Goal: Transaction & Acquisition: Purchase product/service

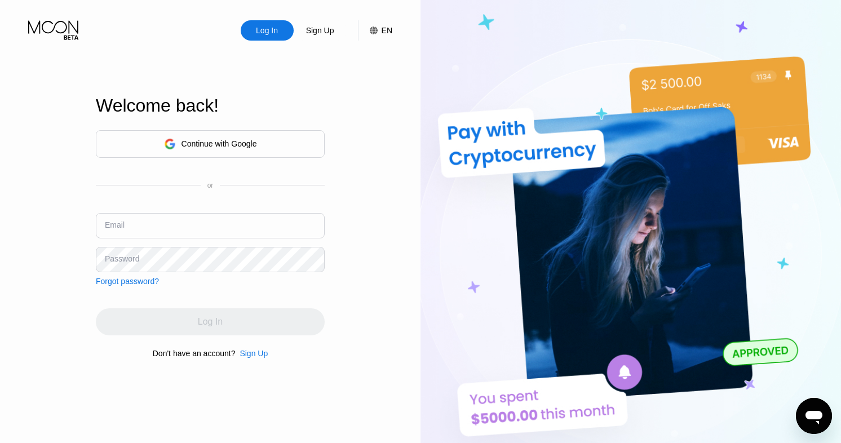
click at [268, 140] on div "Continue with Google" at bounding box center [210, 144] width 229 height 28
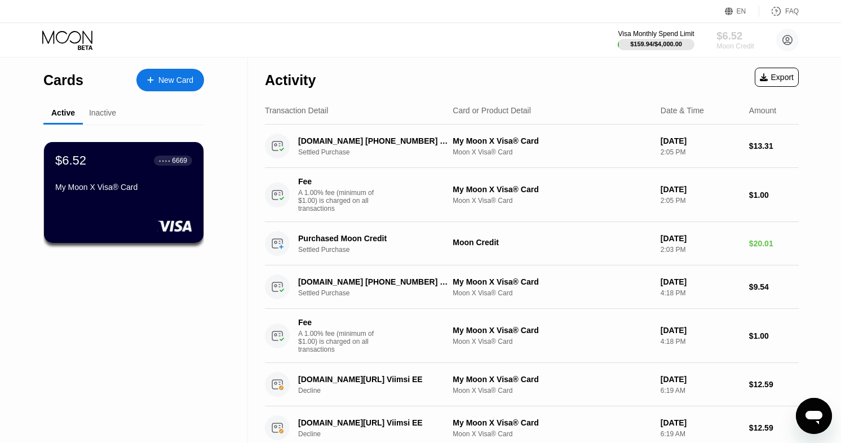
click at [720, 46] on div "Moon Credit" at bounding box center [736, 46] width 38 height 8
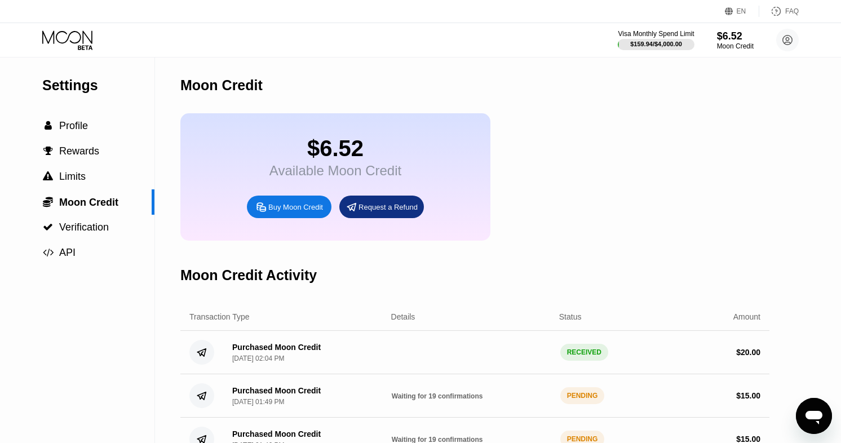
click at [291, 210] on div "Buy Moon Credit" at bounding box center [295, 207] width 55 height 10
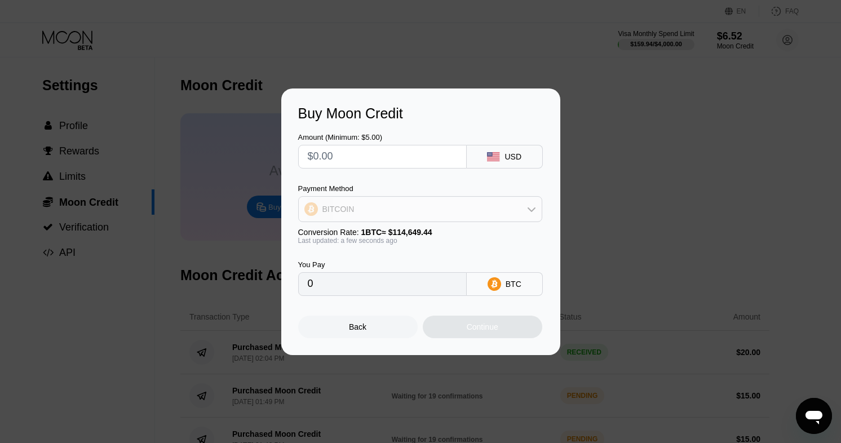
click at [322, 219] on div "BITCOIN" at bounding box center [420, 209] width 243 height 23
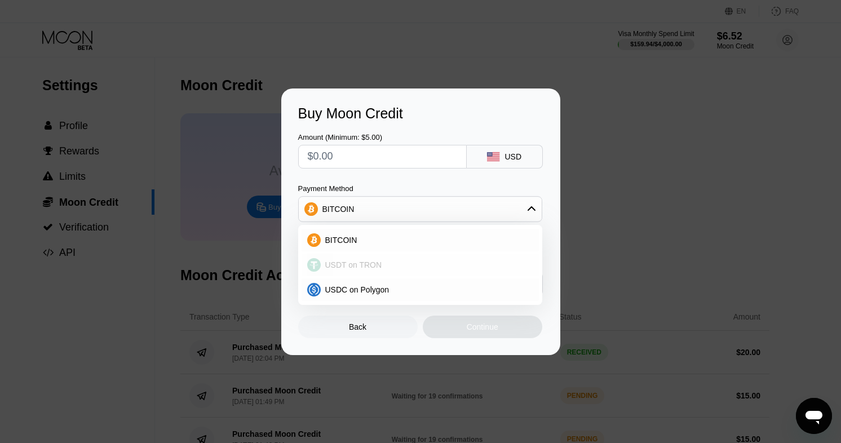
click at [359, 269] on div "USDT on TRON" at bounding box center [420, 265] width 237 height 23
type input "0.00"
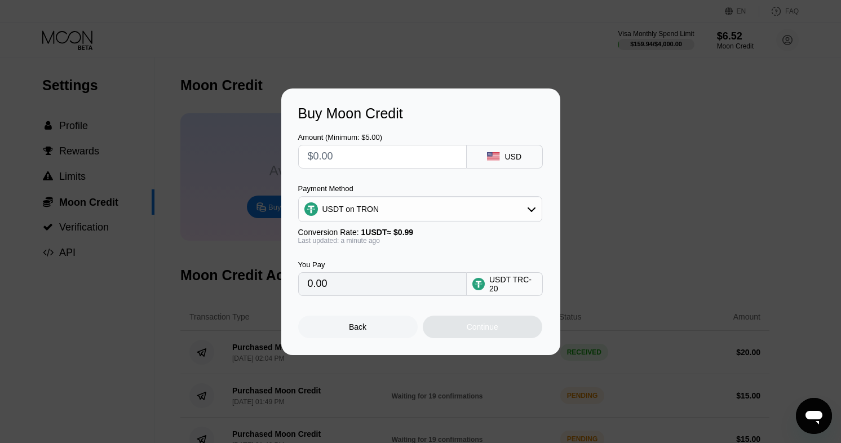
click at [357, 153] on input "text" at bounding box center [382, 156] width 149 height 23
type input "$1"
type input "1.01"
type input "$15"
type input "15.15"
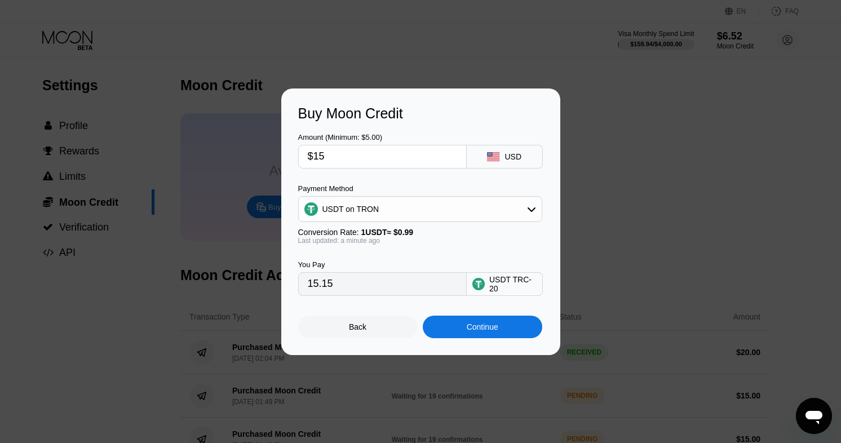
type input "$15"
click at [481, 325] on div "Continue" at bounding box center [483, 326] width 32 height 9
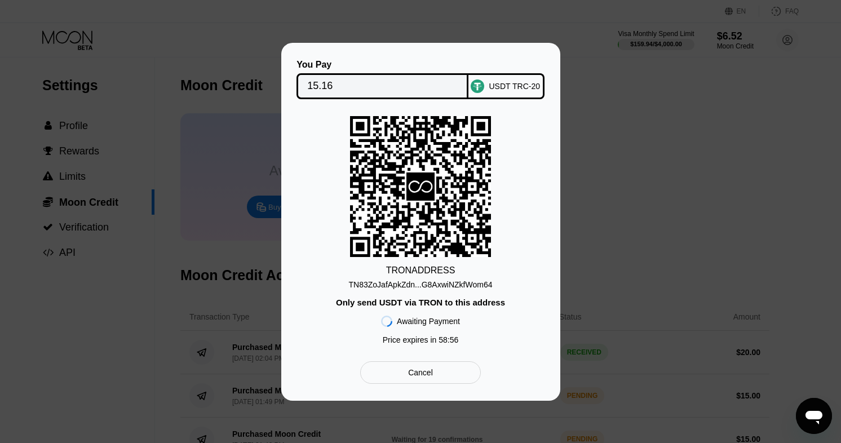
click at [482, 284] on div "TN83ZoJafApkZdn...G8AxwiNZkfWom64" at bounding box center [421, 284] width 144 height 9
click at [418, 372] on div "Cancel" at bounding box center [420, 373] width 25 height 10
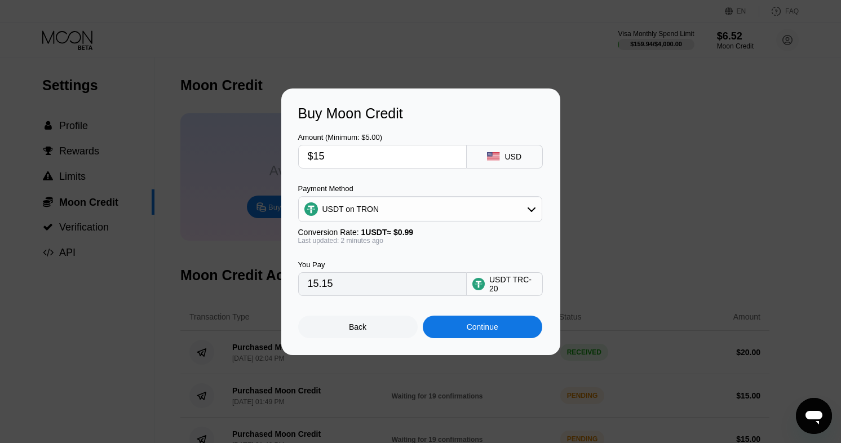
click at [351, 156] on input "$15" at bounding box center [382, 156] width 149 height 23
type input "$5"
type input "5.05"
type input "$50"
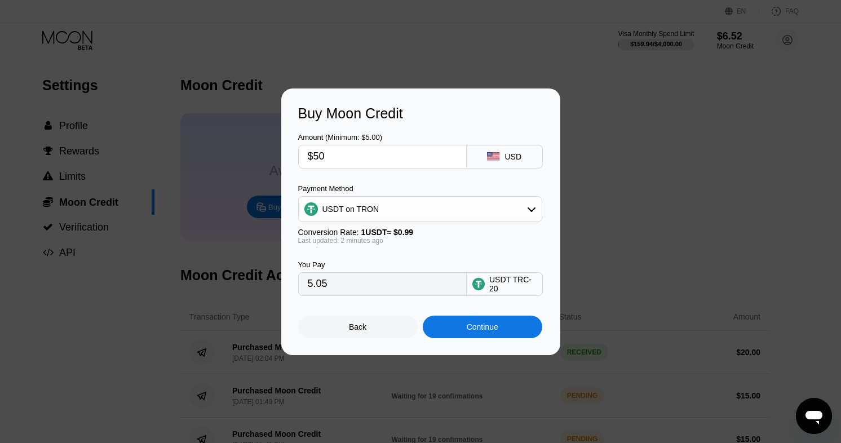
type input "50.51"
type input "$500"
type input "505.05"
type input "$500"
click at [452, 322] on div "Continue" at bounding box center [483, 327] width 120 height 23
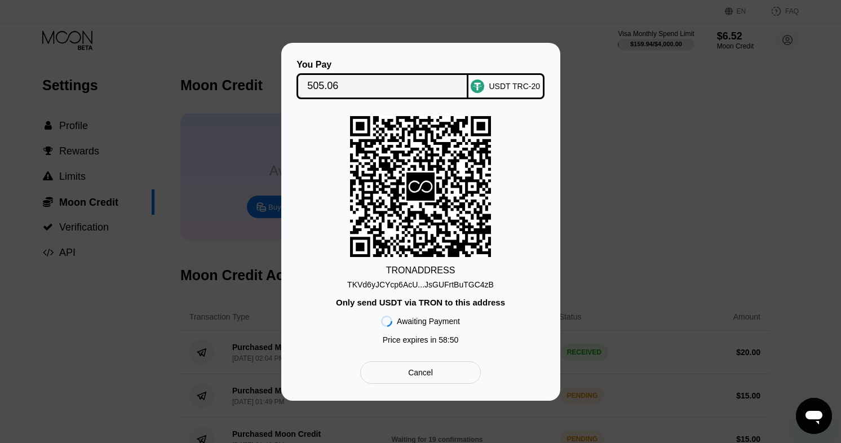
click at [442, 286] on div "TKVd6yJCYcp6AcU...JsGUFrtBuTGC4zB" at bounding box center [420, 284] width 147 height 9
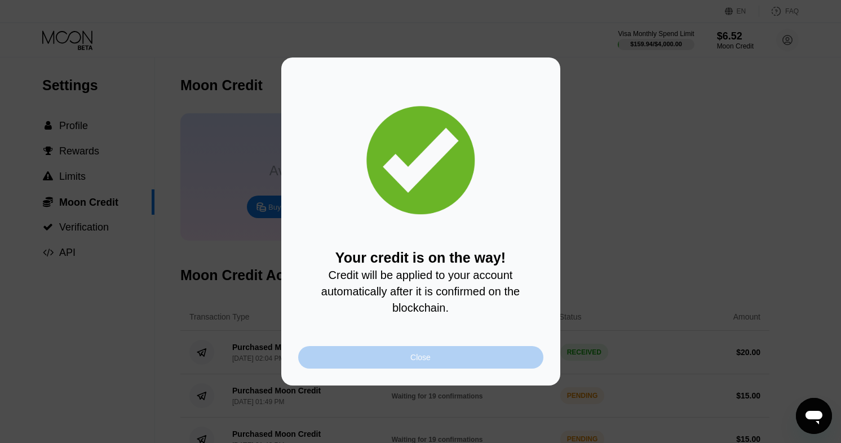
click at [394, 357] on div "Close" at bounding box center [420, 357] width 245 height 23
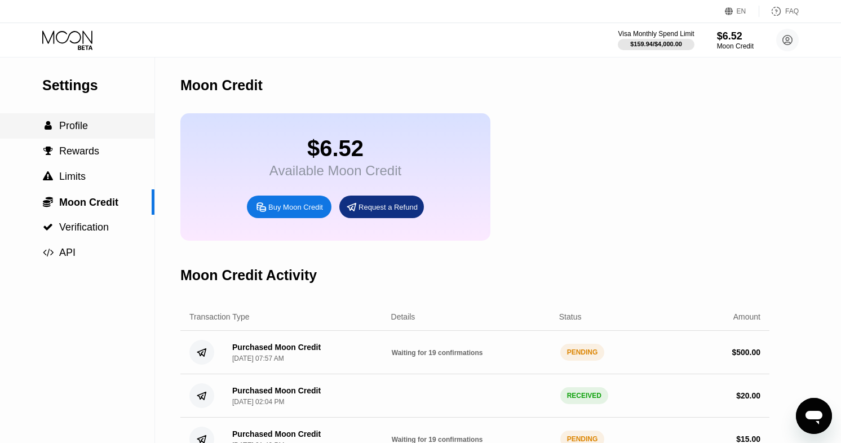
click at [64, 130] on span "Profile" at bounding box center [73, 125] width 29 height 11
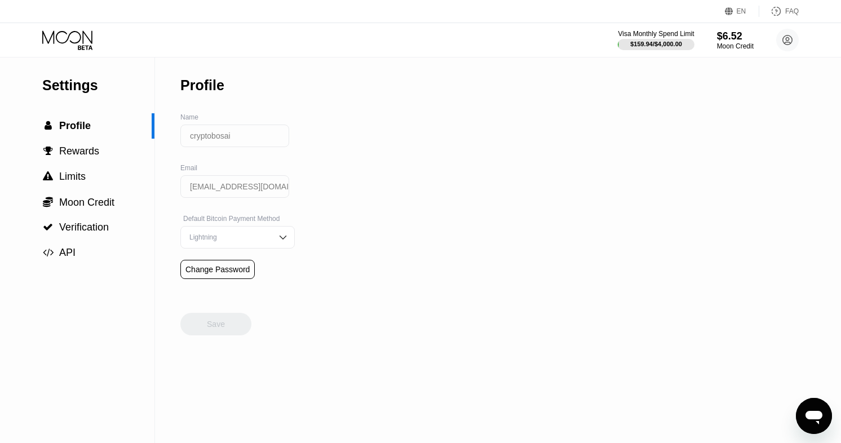
click at [75, 54] on div "Visa Monthly Spend Limit $159.94 / $4,000.00 $6.52 Moon Credit cryptobosai cryp…" at bounding box center [420, 40] width 841 height 34
click at [83, 21] on div "EN Language Select an item Save FAQ" at bounding box center [420, 11] width 841 height 23
click at [83, 35] on icon at bounding box center [67, 36] width 50 height 13
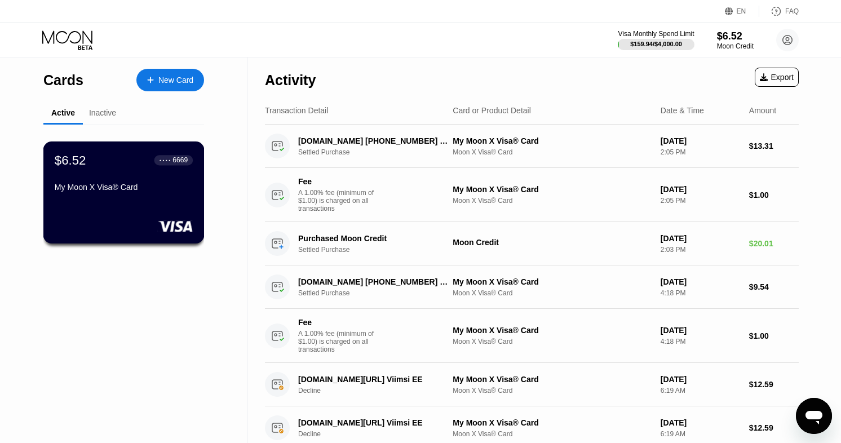
click at [113, 166] on div "$6.52 ● ● ● ● 6669" at bounding box center [124, 160] width 138 height 15
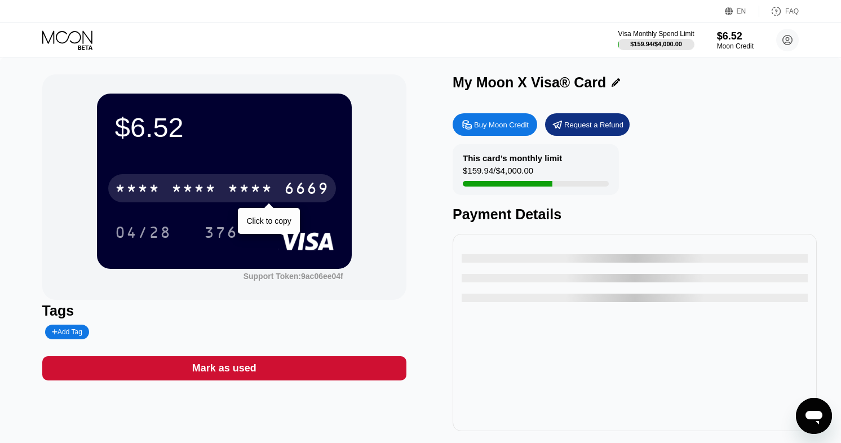
click at [226, 184] on div "* * * * * * * * * * * * 6669" at bounding box center [222, 188] width 228 height 28
click at [226, 184] on div "4513 6500 2421 6669" at bounding box center [222, 188] width 228 height 28
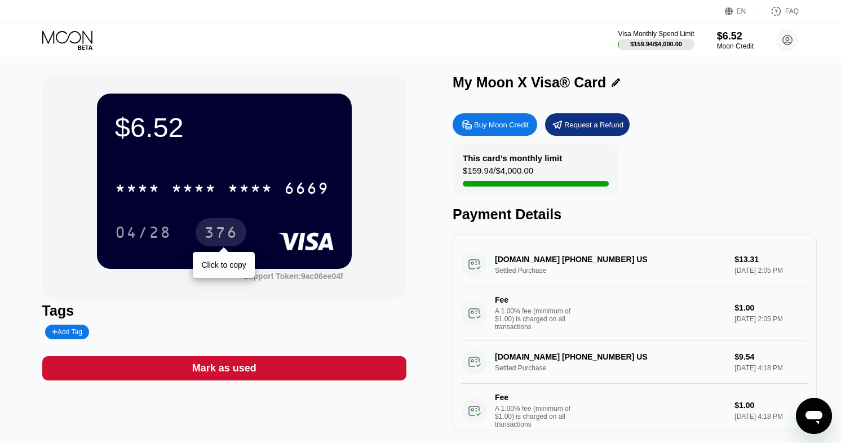
click at [200, 233] on div "376" at bounding box center [221, 232] width 51 height 28
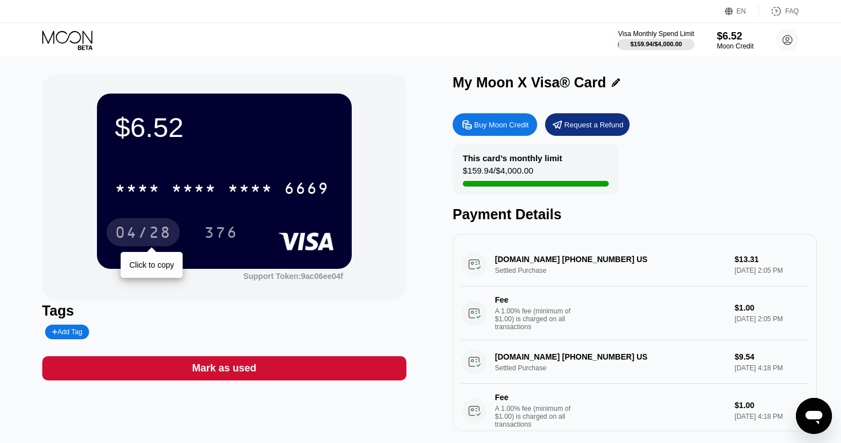
click at [156, 235] on div "04/28" at bounding box center [143, 234] width 56 height 18
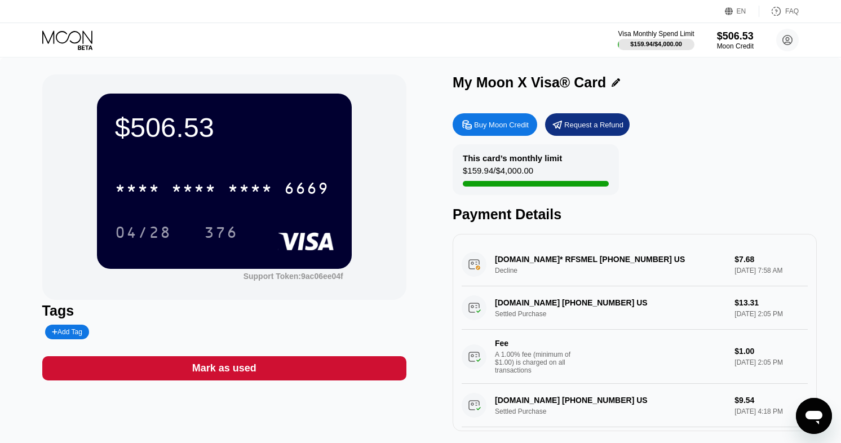
click at [471, 268] on div "[DOMAIN_NAME]* RFSMEL [PHONE_NUMBER] US Decline $7.68 [DATE] 7:58 AM" at bounding box center [635, 264] width 346 height 43
click at [480, 267] on div "[DOMAIN_NAME]* RFSMEL [PHONE_NUMBER] US Decline $7.68 [DATE] 7:58 AM" at bounding box center [635, 264] width 346 height 43
click at [502, 253] on div "[DOMAIN_NAME]* RFSMEL [PHONE_NUMBER] US Decline $7.68 [DATE] 7:58 AM" at bounding box center [635, 264] width 346 height 43
click at [516, 260] on div "[DOMAIN_NAME]* RFSMEL [PHONE_NUMBER] US Decline $7.68 [DATE] 7:58 AM" at bounding box center [635, 264] width 346 height 43
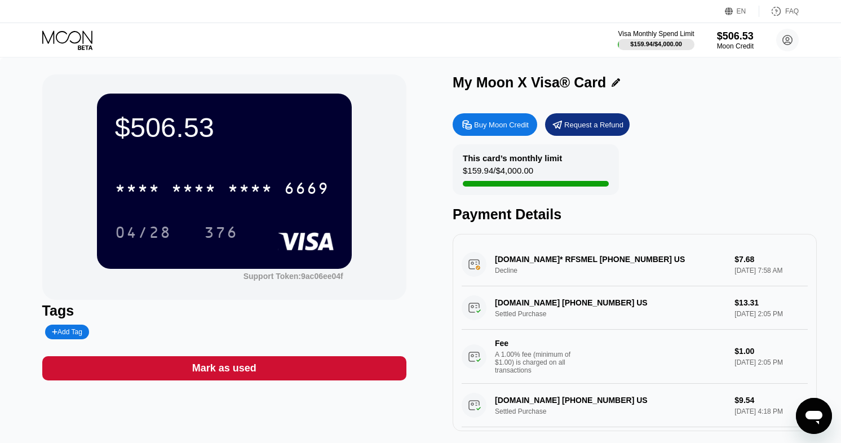
click at [630, 206] on div "This card’s monthly limit $159.94 / $4,000.00 Payment Details" at bounding box center [635, 183] width 364 height 78
